Goal: Check status

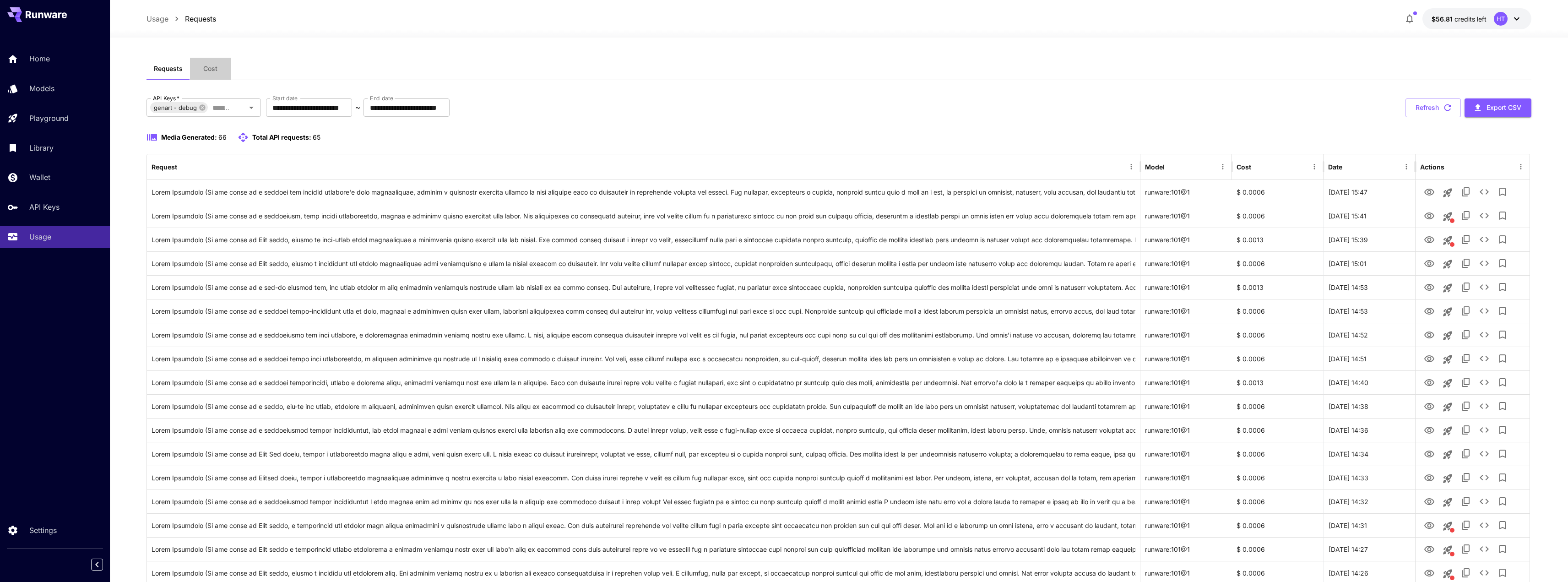
click at [211, 70] on span "Cost" at bounding box center [211, 69] width 14 height 9
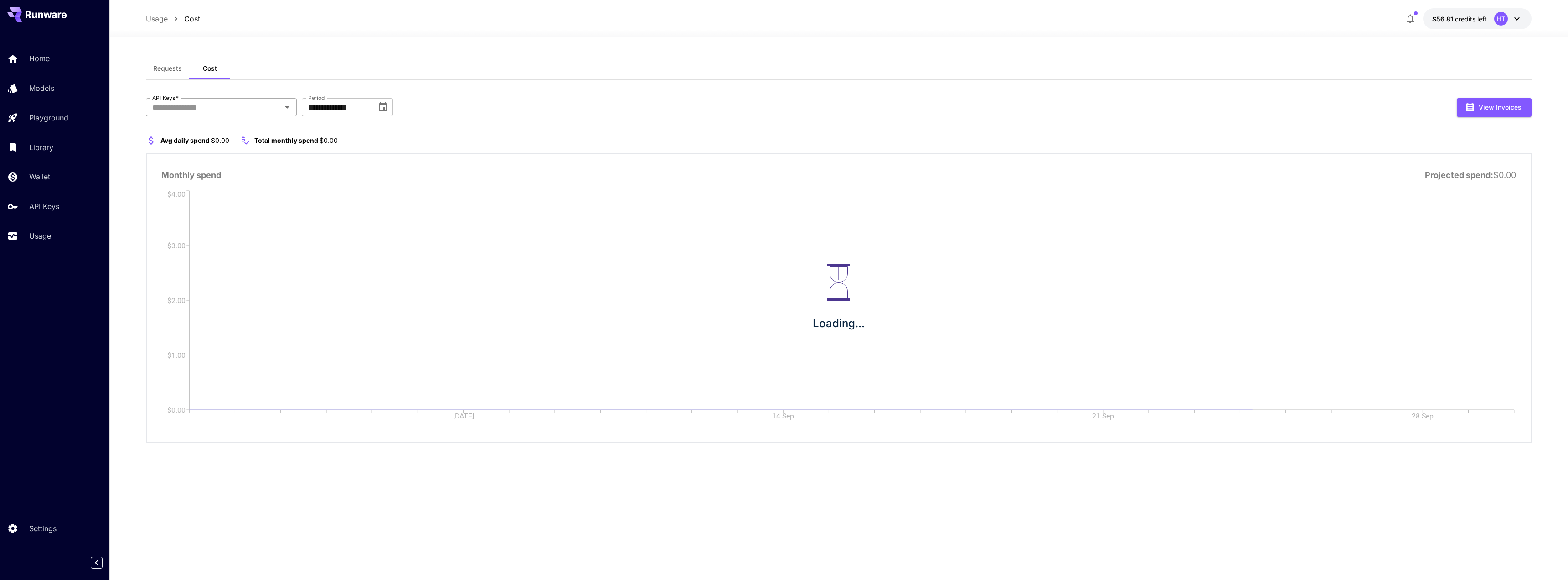
click at [226, 111] on input "API Keys   *" at bounding box center [214, 107] width 130 height 13
click at [200, 181] on li "genart - debug" at bounding box center [221, 177] width 151 height 23
click at [174, 72] on button "Requests" at bounding box center [167, 68] width 43 height 22
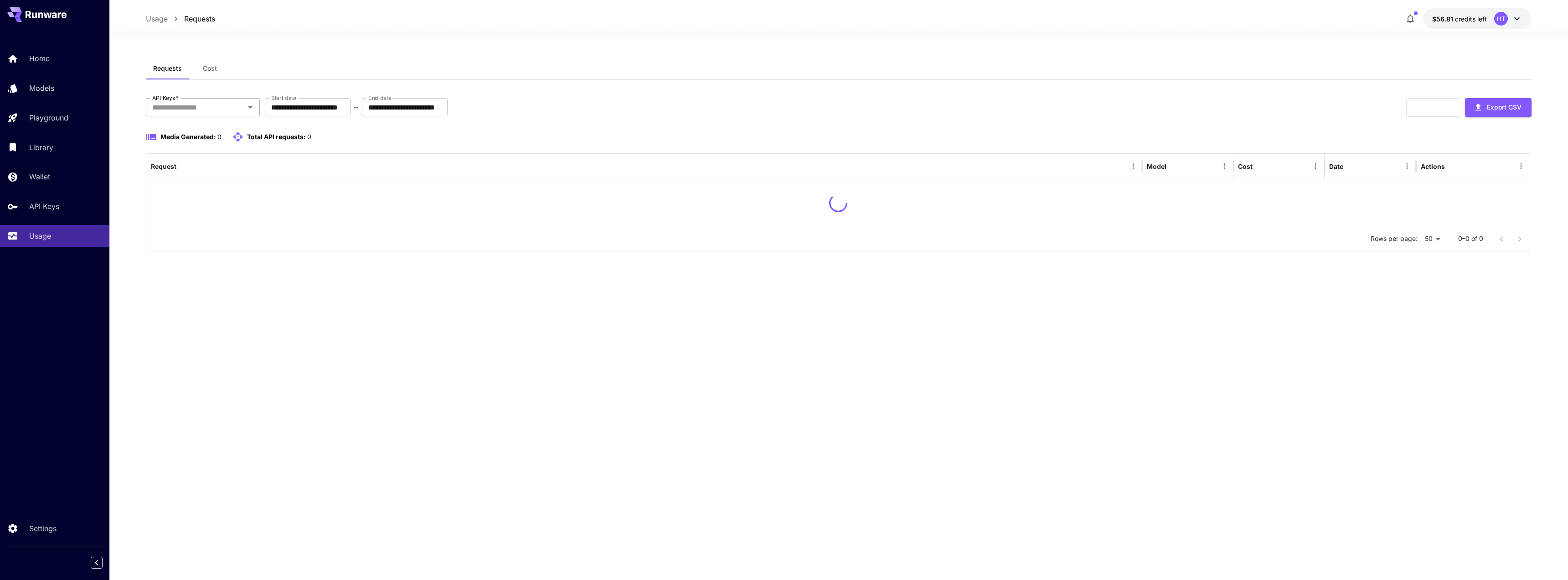
click at [201, 114] on div "API Keys   *" at bounding box center [203, 107] width 114 height 18
click at [219, 130] on li "genart - production" at bounding box center [203, 131] width 114 height 23
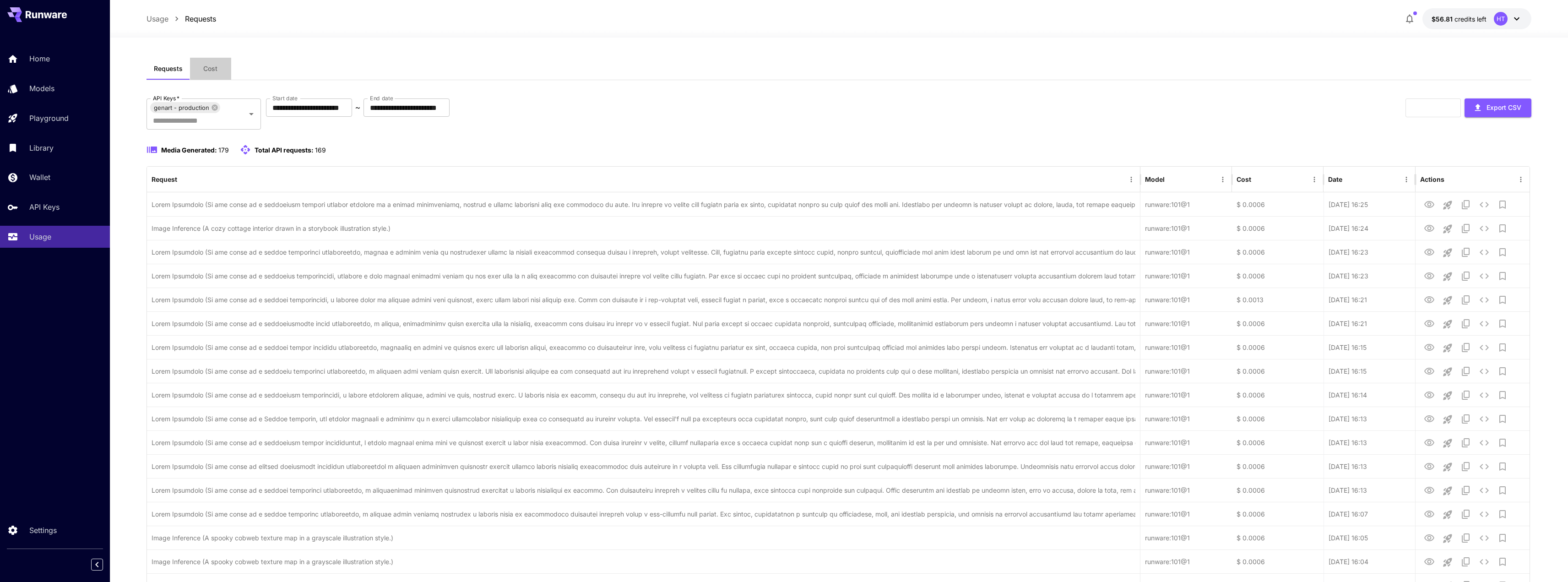
click at [206, 76] on button "Cost" at bounding box center [211, 68] width 41 height 22
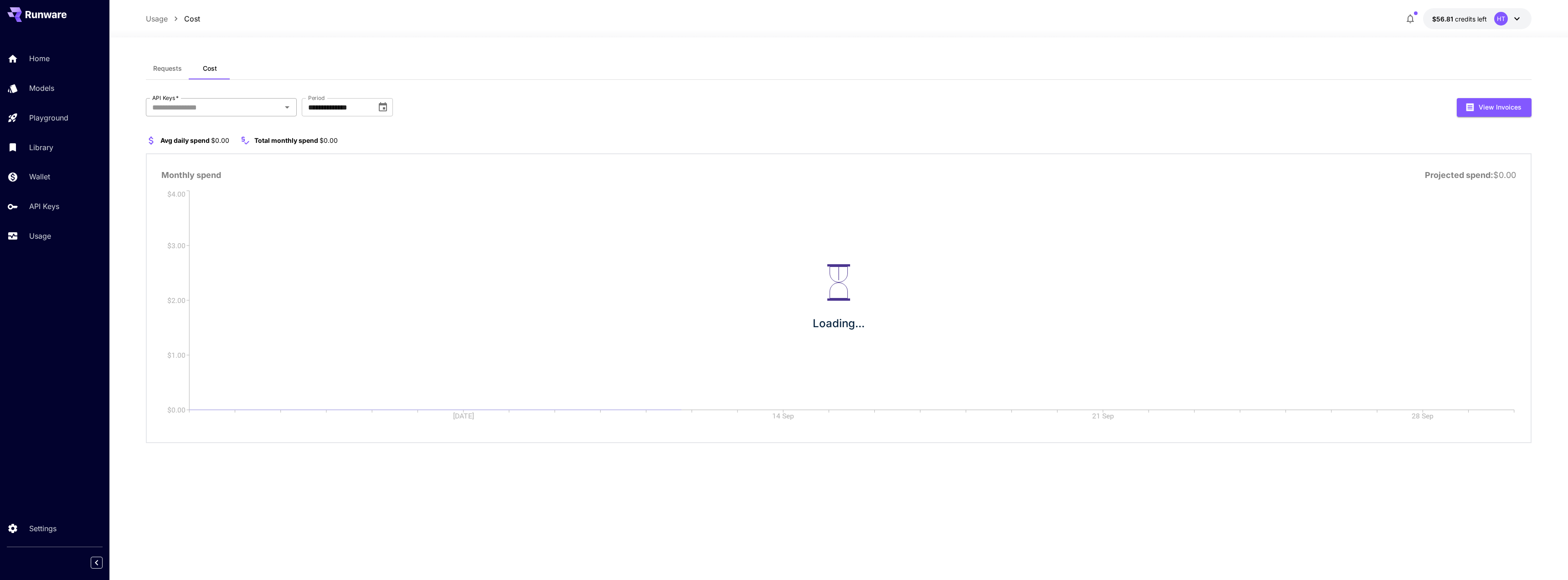
click at [189, 108] on input "API Keys   *" at bounding box center [214, 107] width 130 height 13
click at [211, 128] on li "genart - production" at bounding box center [221, 131] width 151 height 23
click at [152, 71] on button "Requests" at bounding box center [167, 68] width 43 height 22
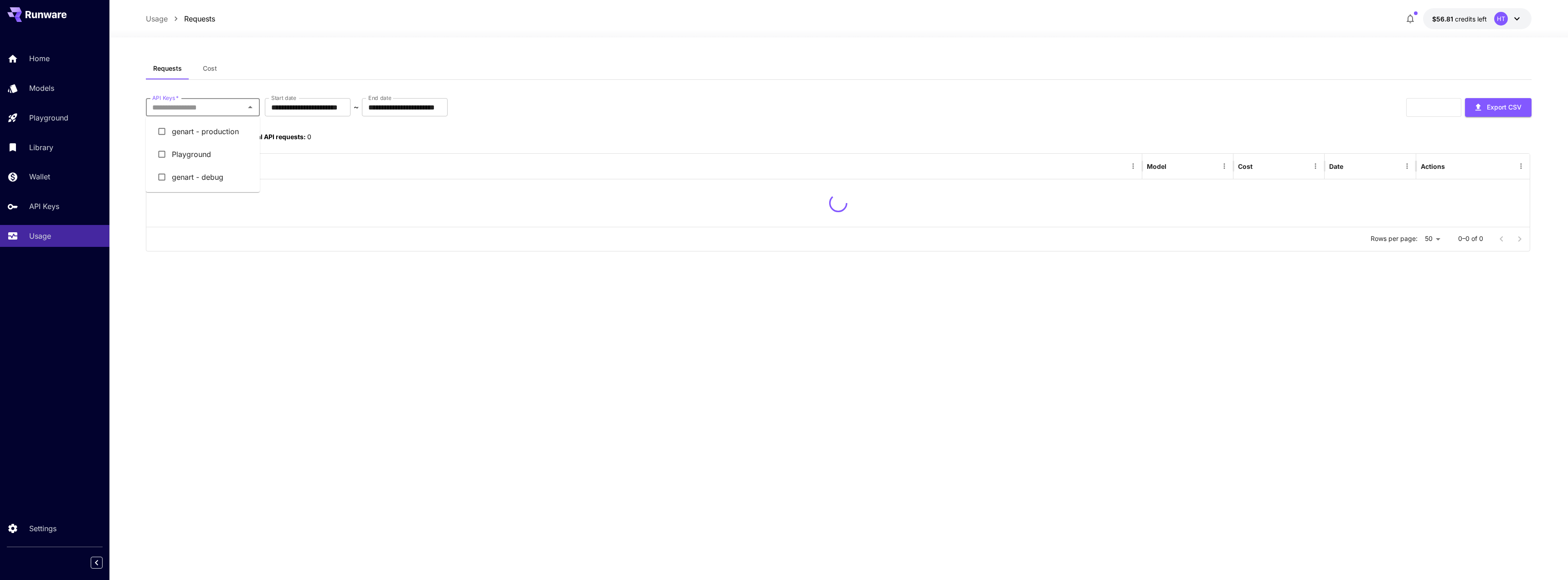
click at [193, 104] on input "API Keys   *" at bounding box center [196, 107] width 94 height 13
click at [203, 132] on li "genart - production" at bounding box center [203, 131] width 114 height 23
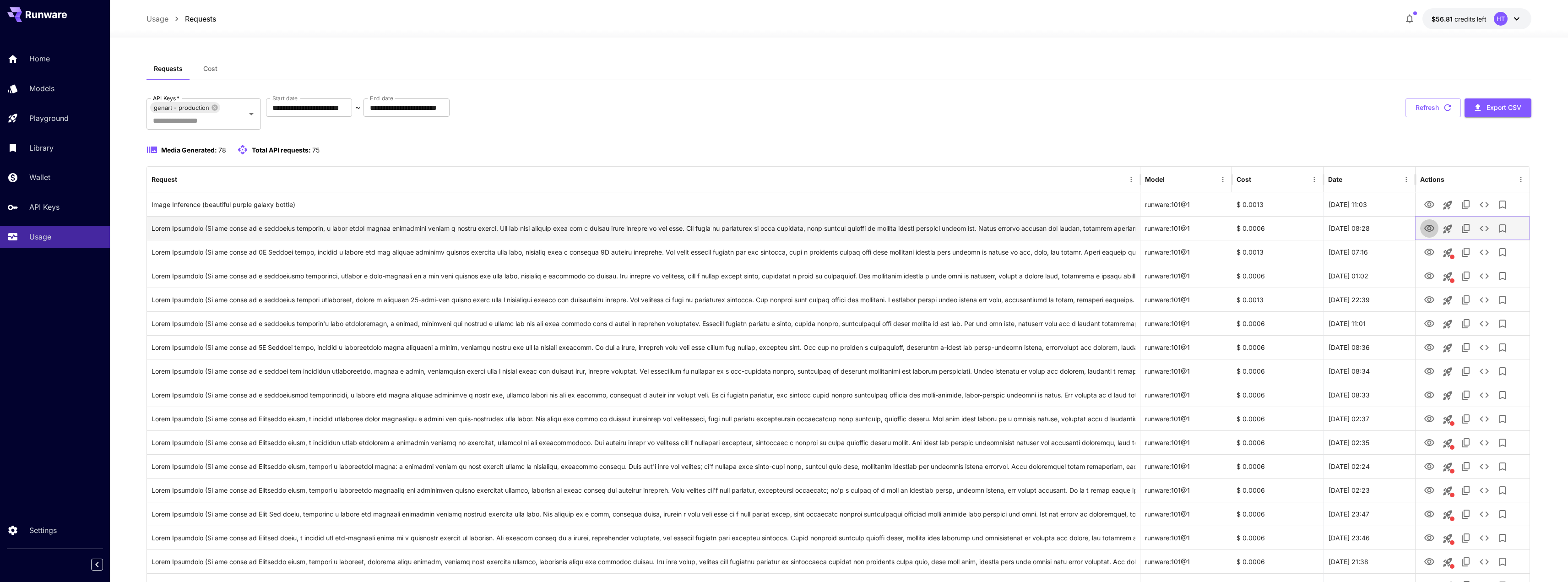
click at [1431, 231] on icon "View" at bounding box center [1428, 228] width 11 height 11
